Goal: Task Accomplishment & Management: Use online tool/utility

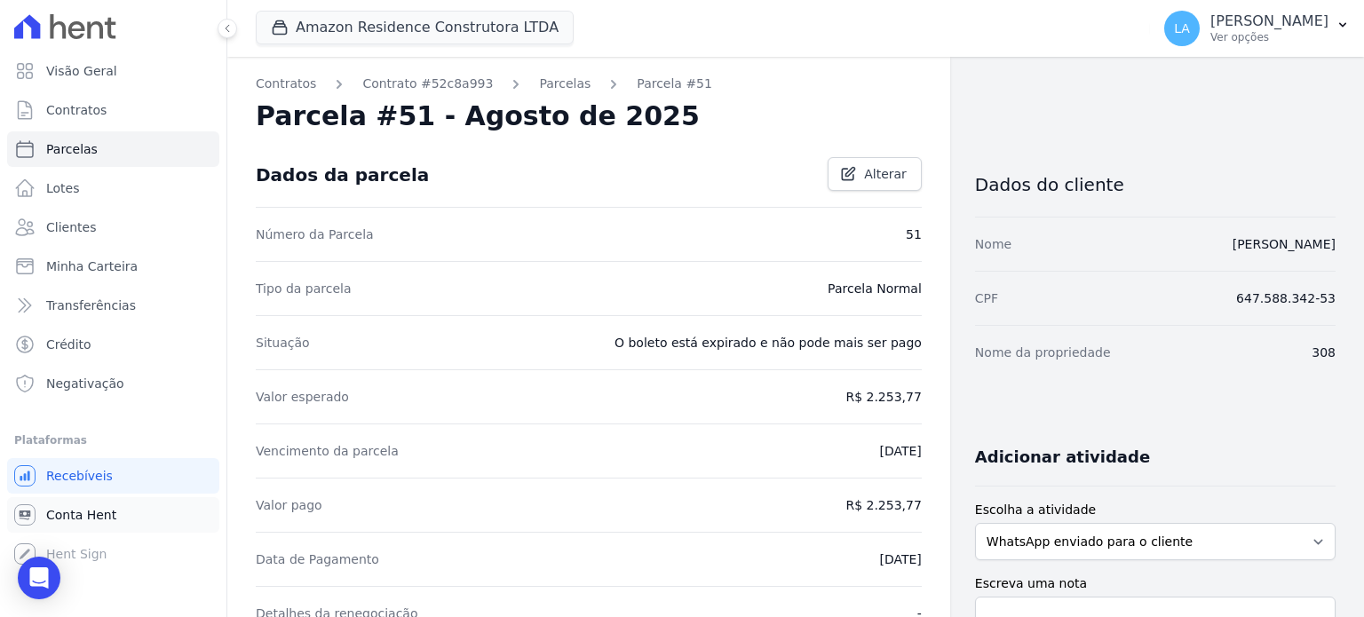
click at [99, 512] on span "Conta Hent" at bounding box center [81, 515] width 70 height 18
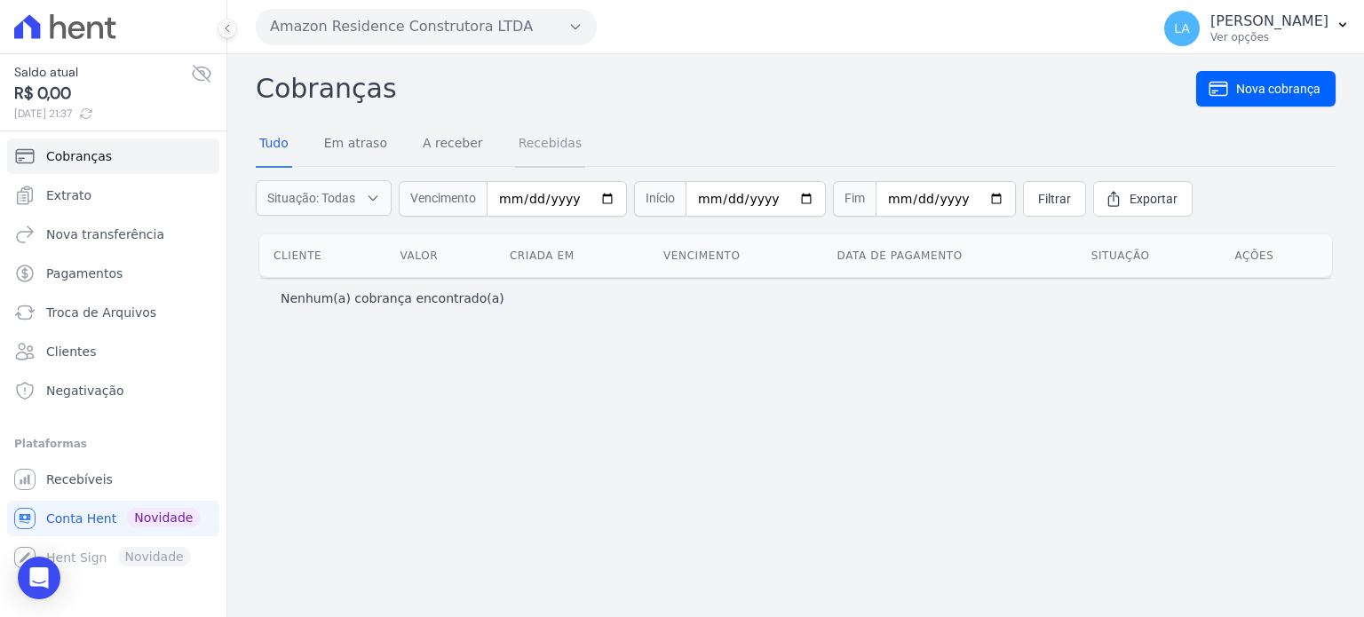
click at [546, 140] on link "Recebidas" at bounding box center [550, 145] width 71 height 46
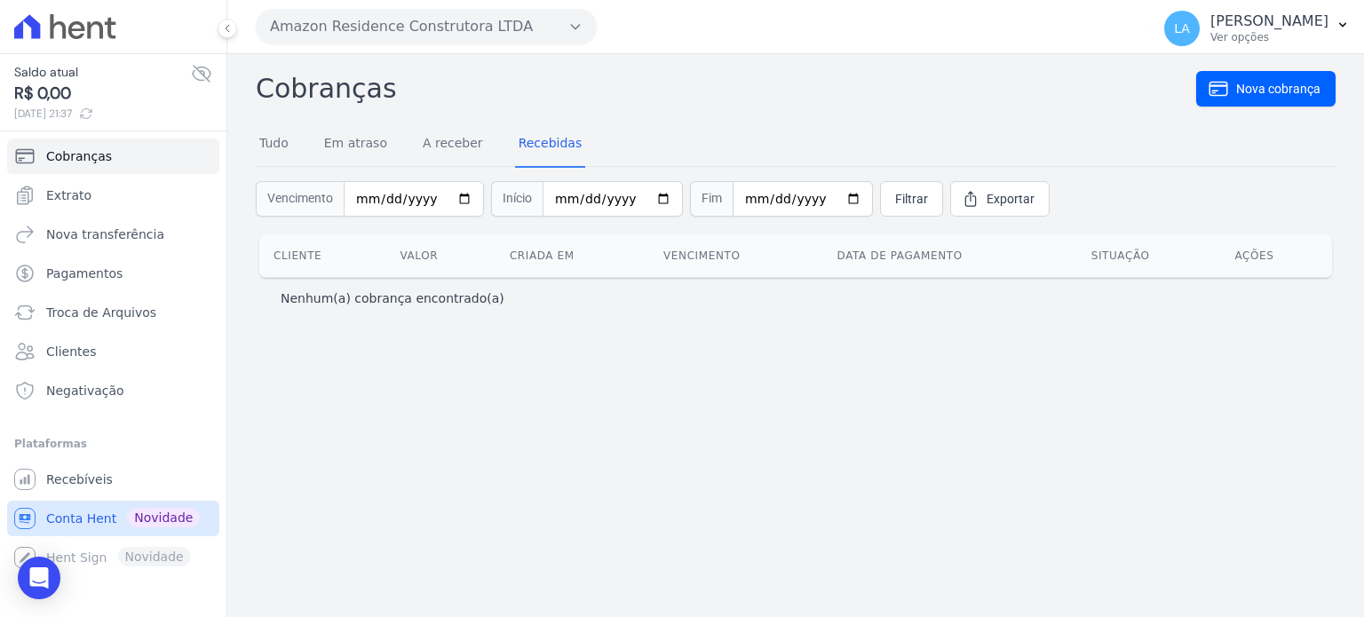
click at [147, 519] on span "Novidade" at bounding box center [163, 518] width 73 height 20
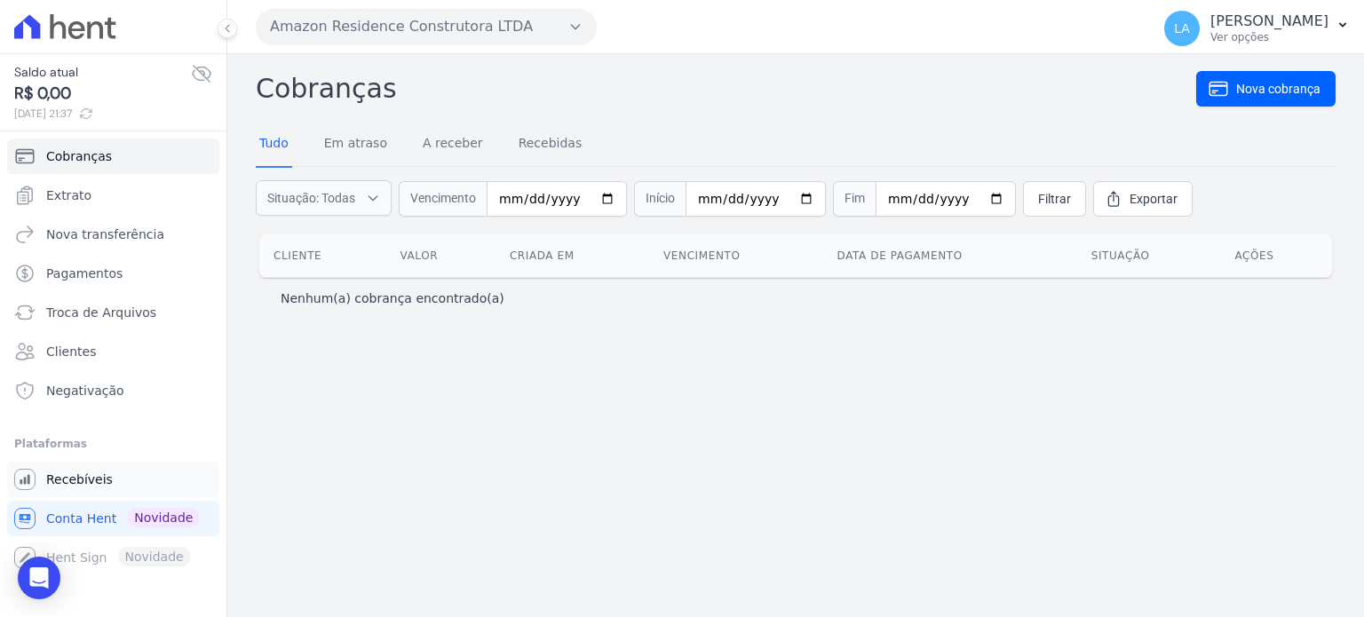
click at [95, 475] on span "Recebíveis" at bounding box center [79, 480] width 67 height 18
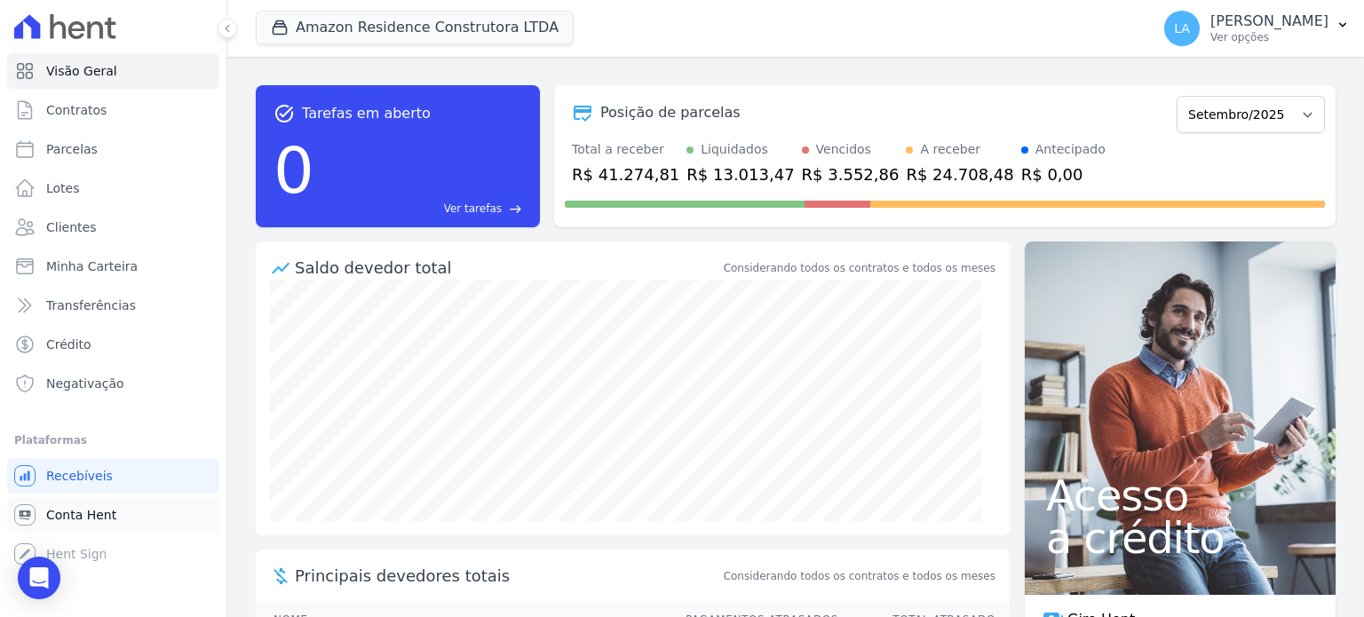
click at [107, 517] on span "Conta Hent" at bounding box center [81, 515] width 70 height 18
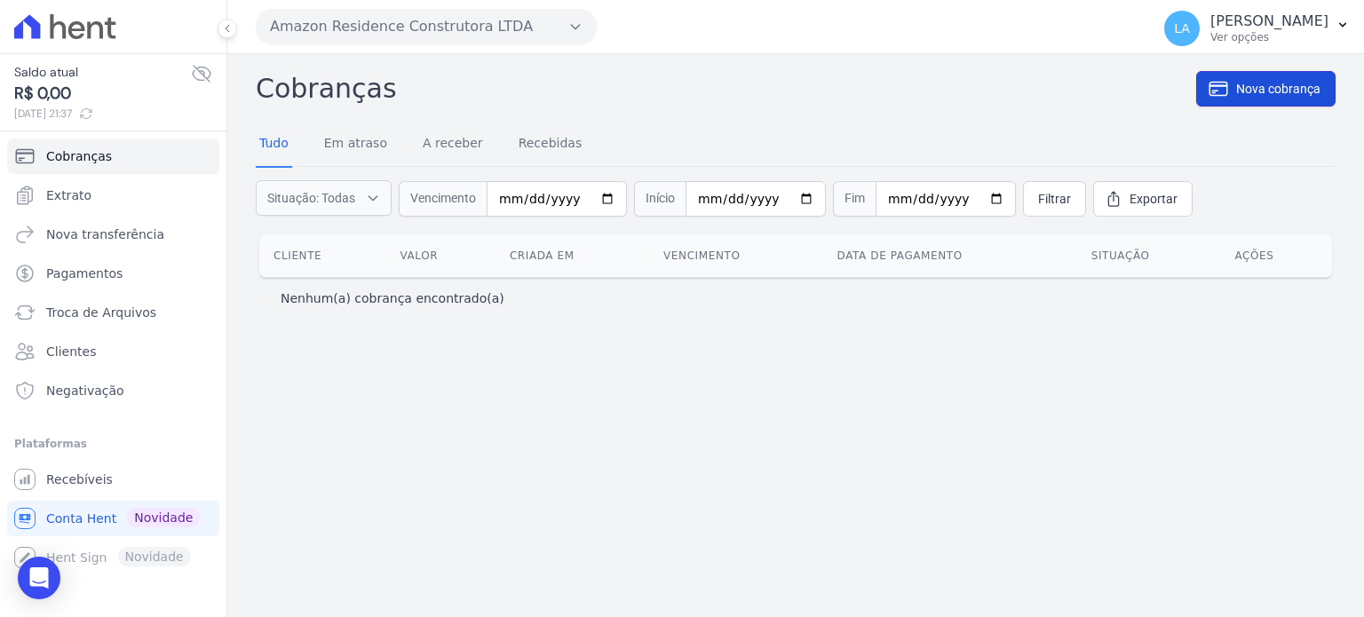
click at [1254, 80] on span "Nova cobrança" at bounding box center [1278, 89] width 84 height 18
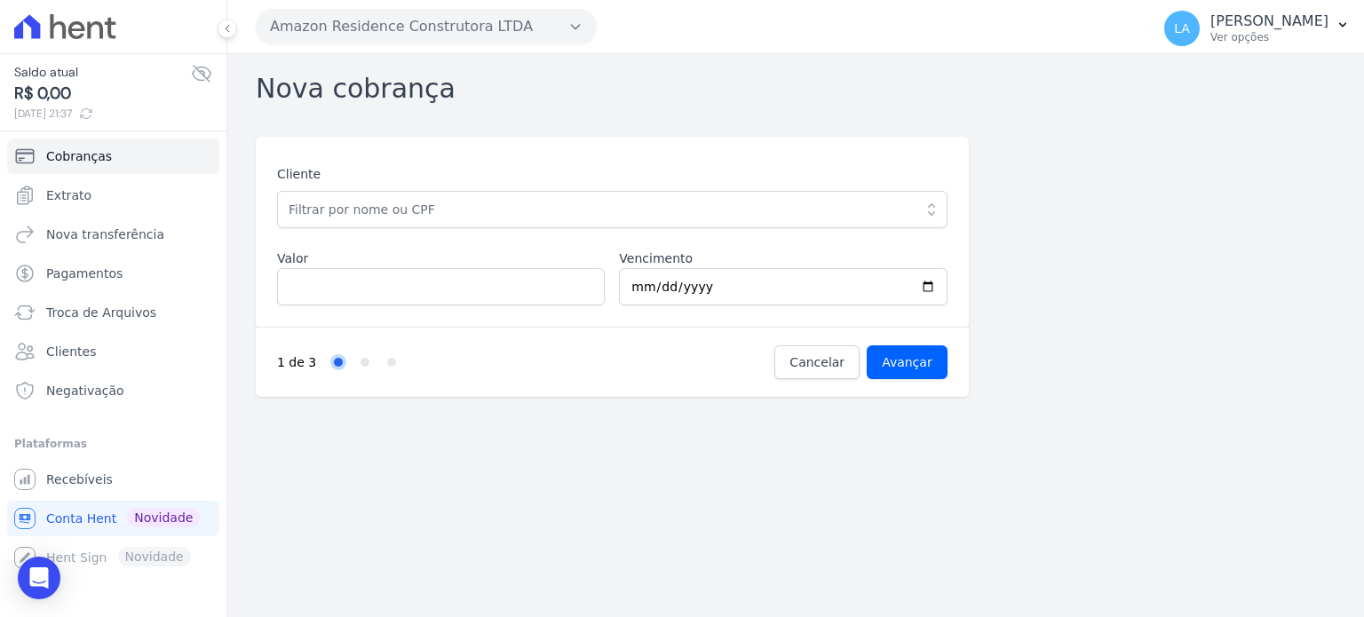
click at [932, 215] on icon "button" at bounding box center [932, 210] width 18 height 18
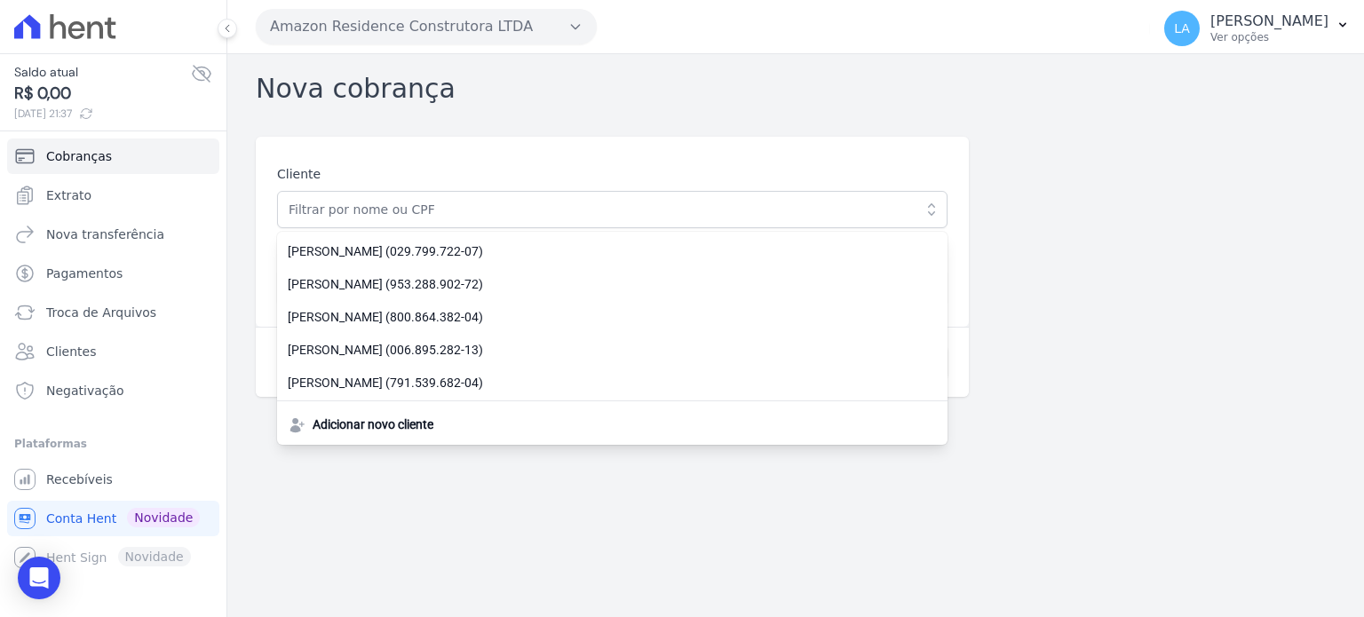
click at [1112, 258] on div "Cliente [PERSON_NAME] (029.799.722-07) [PERSON_NAME] (953.288.902-72) [PERSON_N…" at bounding box center [796, 267] width 1080 height 260
